Goal: Find specific page/section: Find specific page/section

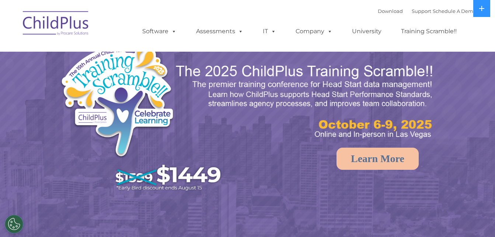
select select "MEDIUM"
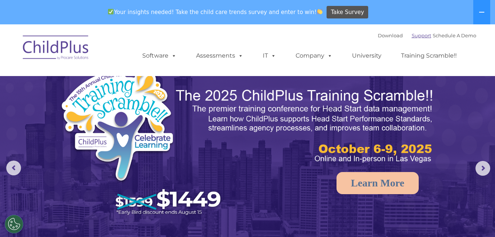
click at [412, 36] on link "Support" at bounding box center [422, 35] width 20 height 6
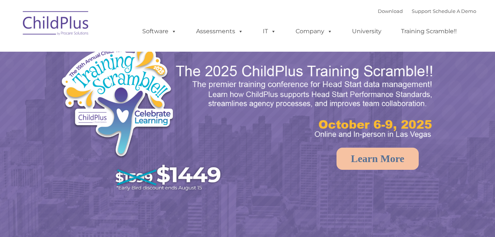
select select "MEDIUM"
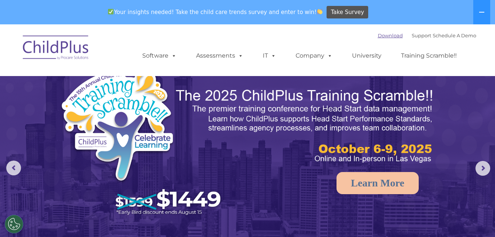
click at [378, 33] on link "Download" at bounding box center [390, 35] width 25 height 6
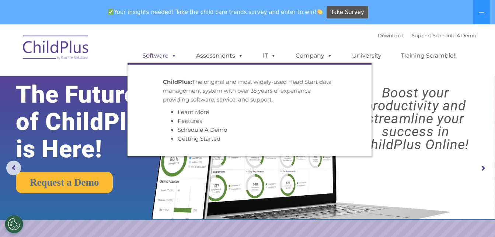
click at [157, 54] on link "Software" at bounding box center [159, 55] width 49 height 15
